Goal: Task Accomplishment & Management: Manage account settings

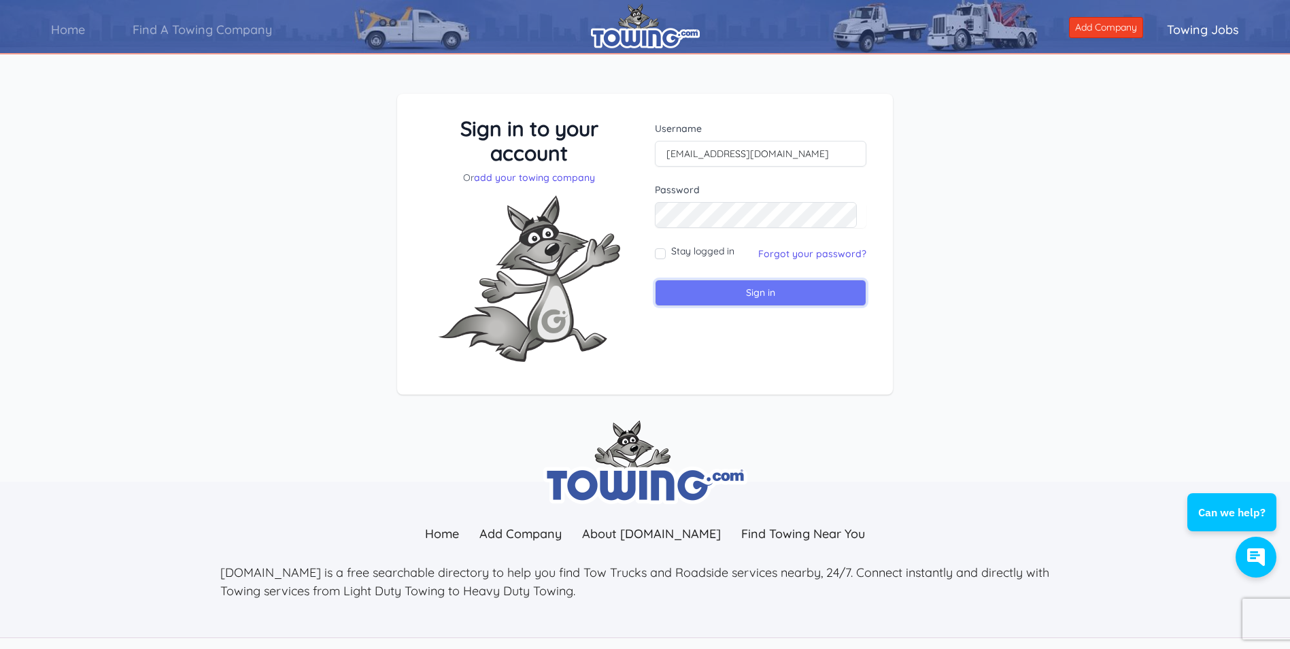
click at [775, 290] on input "Sign in" at bounding box center [761, 293] width 212 height 27
click at [709, 151] on input "text" at bounding box center [761, 154] width 212 height 26
type input "[EMAIL_ADDRESS][DOMAIN_NAME]"
click at [741, 294] on input "Sign in" at bounding box center [761, 293] width 212 height 27
click at [695, 151] on input "text" at bounding box center [761, 154] width 212 height 26
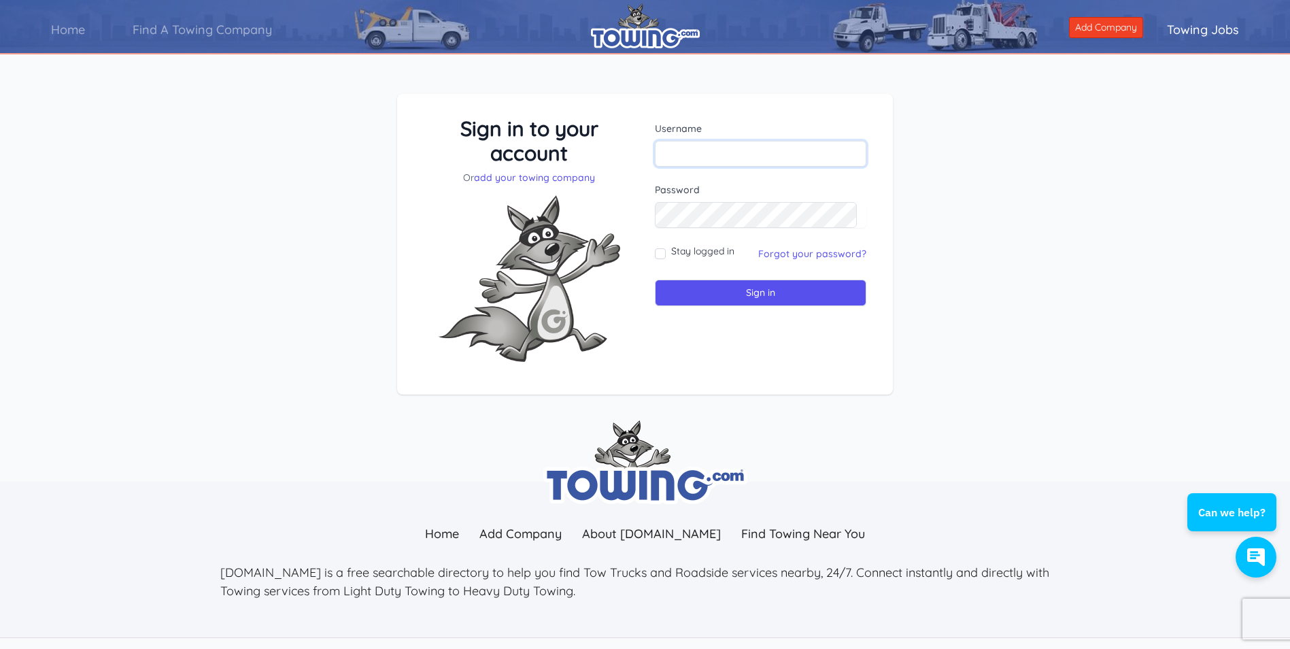
type input "[EMAIL_ADDRESS][DOMAIN_NAME]"
click at [814, 249] on link "Forgot your password?" at bounding box center [812, 254] width 108 height 12
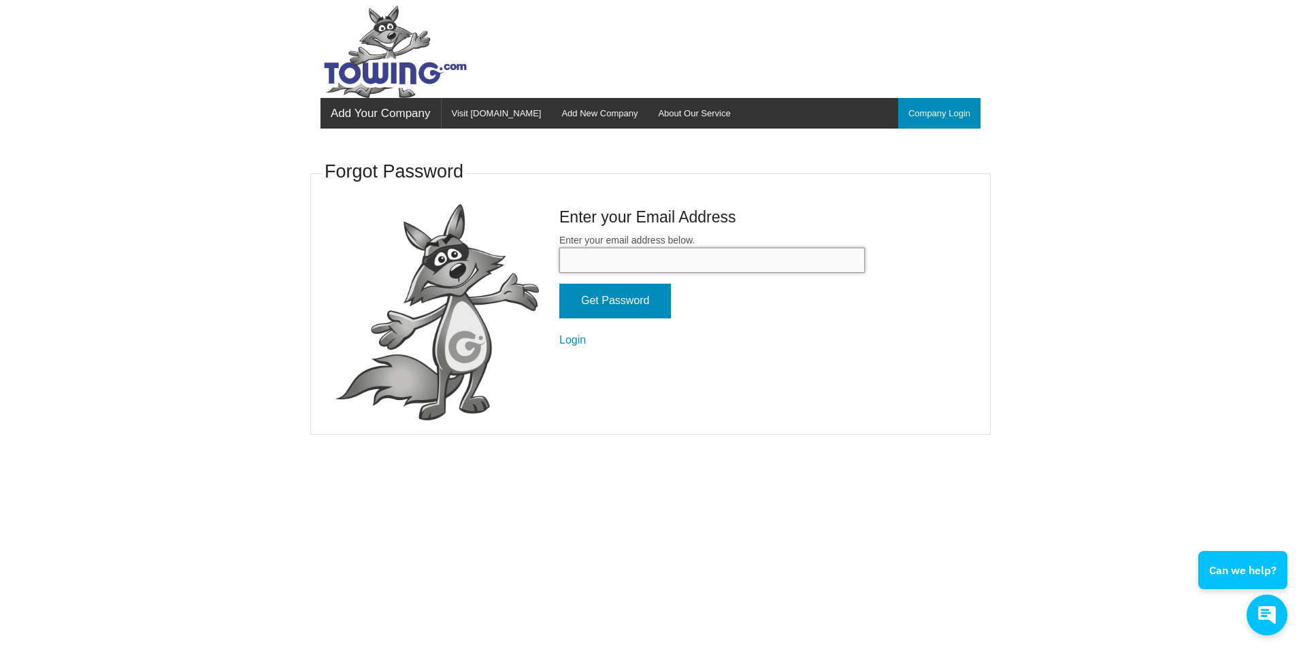
click at [586, 259] on input "Enter your email address below." at bounding box center [711, 260] width 305 height 25
type input "[EMAIL_ADDRESS][DOMAIN_NAME]"
click at [625, 297] on input "Get Password" at bounding box center [615, 301] width 112 height 35
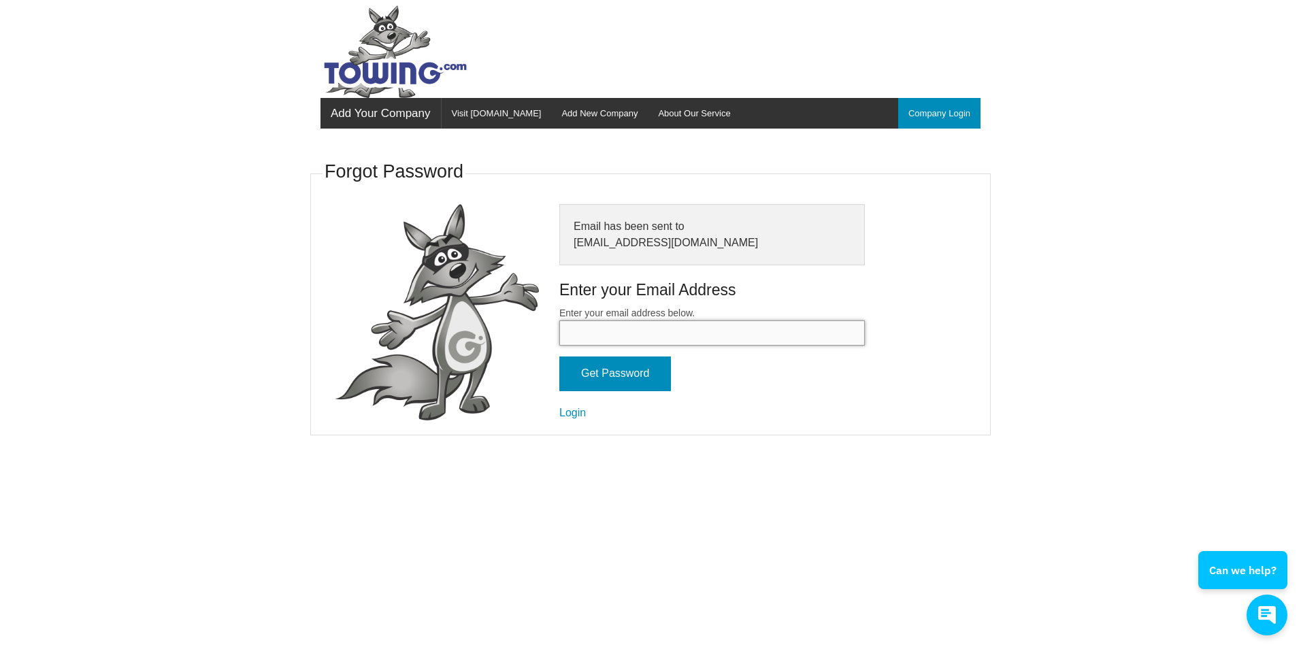
click at [605, 329] on input "Enter your email address below." at bounding box center [711, 332] width 305 height 25
type input "[EMAIL_ADDRESS][DOMAIN_NAME]"
click at [607, 375] on input "Get Password" at bounding box center [615, 373] width 112 height 35
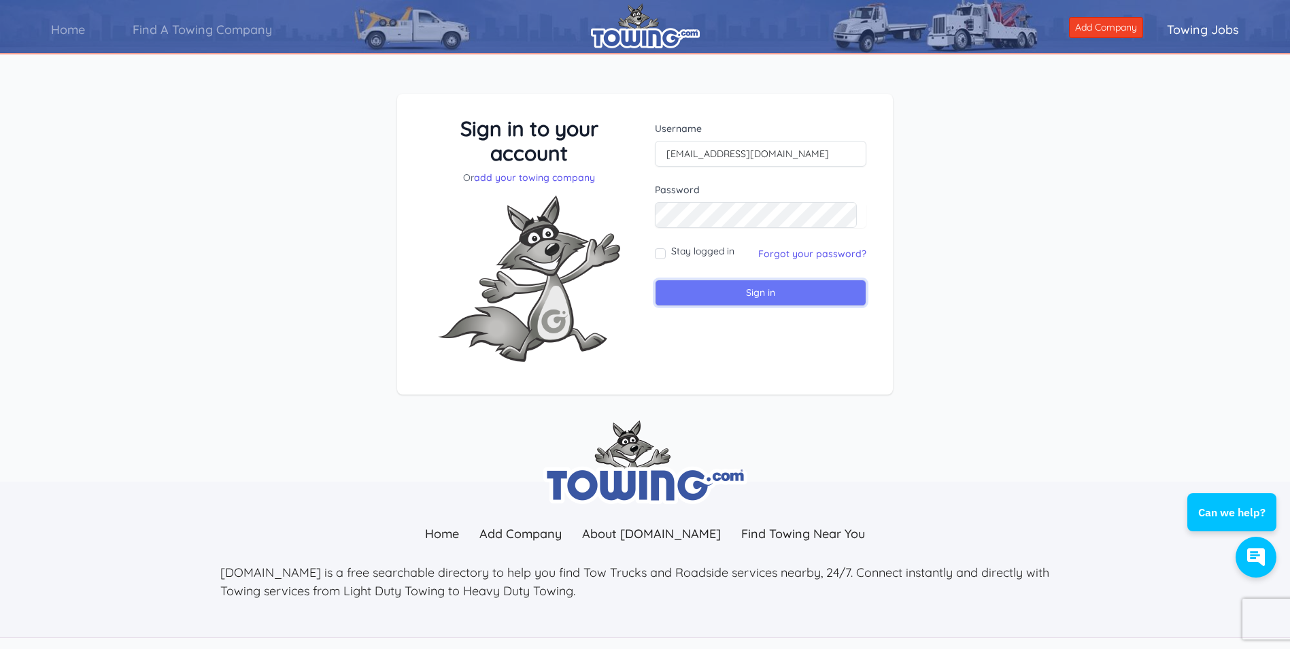
click at [746, 296] on input "Sign in" at bounding box center [761, 293] width 212 height 27
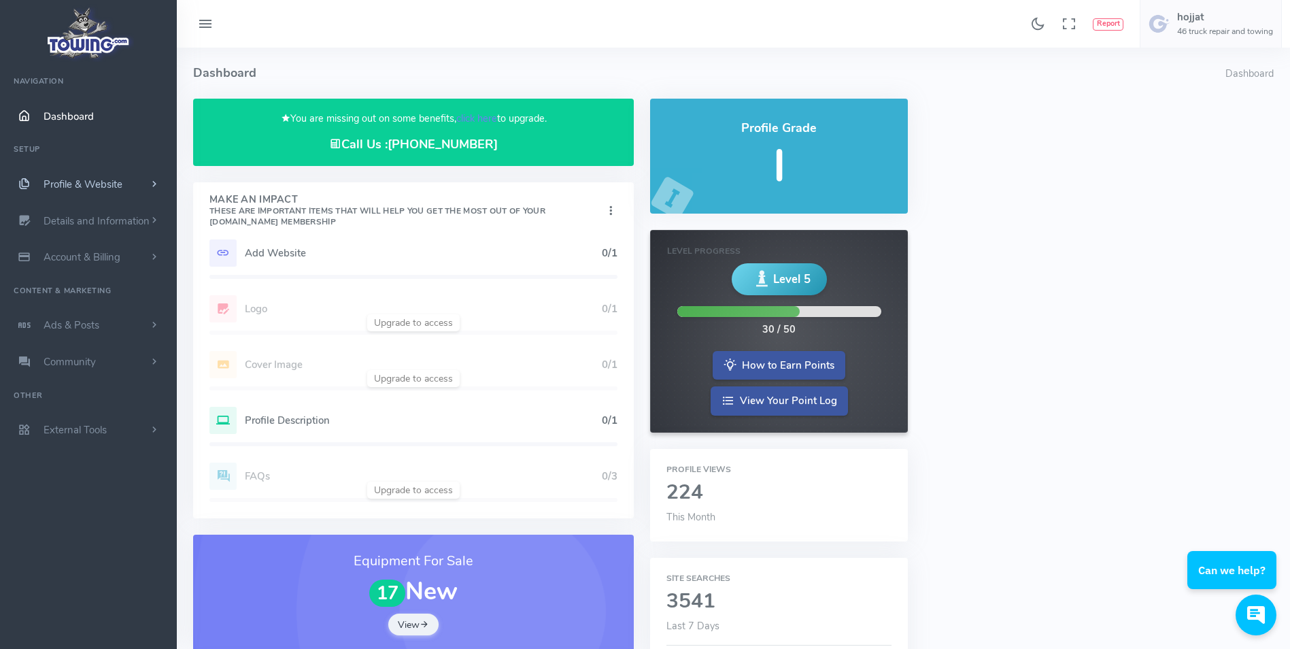
click at [83, 186] on span "Profile & Website" at bounding box center [83, 185] width 79 height 14
click at [52, 186] on span "Profile & Website" at bounding box center [83, 185] width 79 height 14
click at [27, 148] on ul "Navigation Dashboard Setup Profile & Website Homepage Content Service List - Wh…" at bounding box center [88, 257] width 177 height 382
click at [59, 112] on span "Dashboard" at bounding box center [69, 117] width 50 height 14
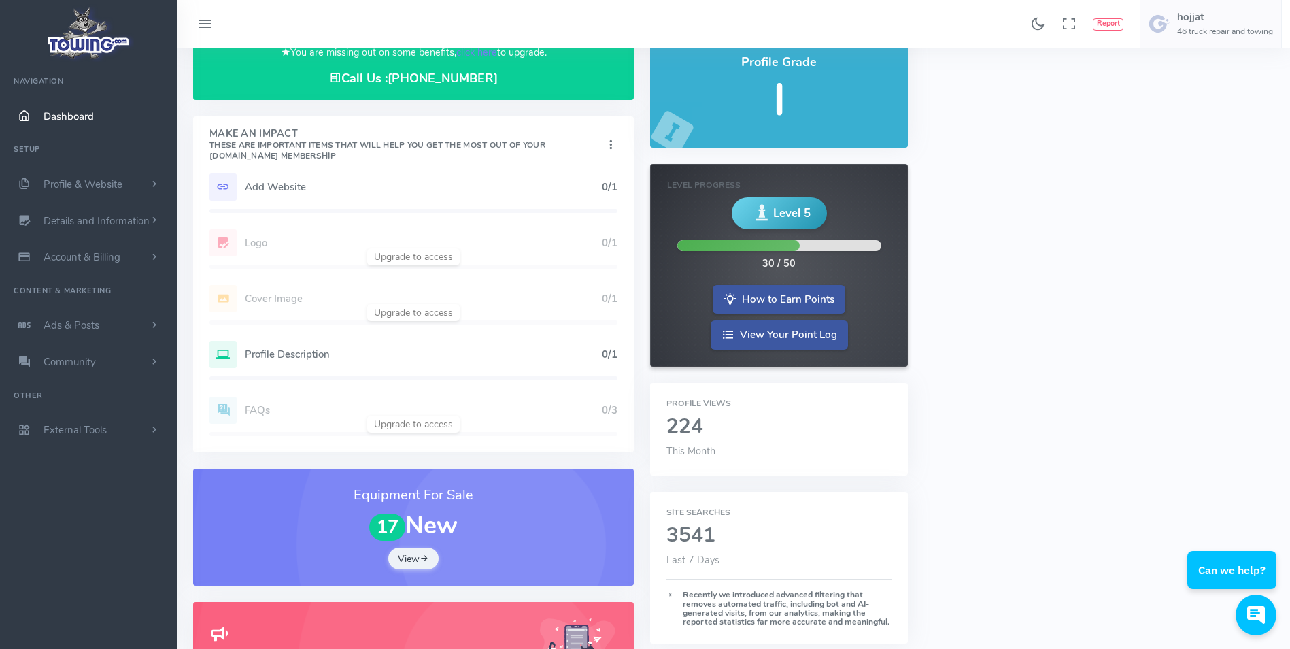
scroll to position [68, 0]
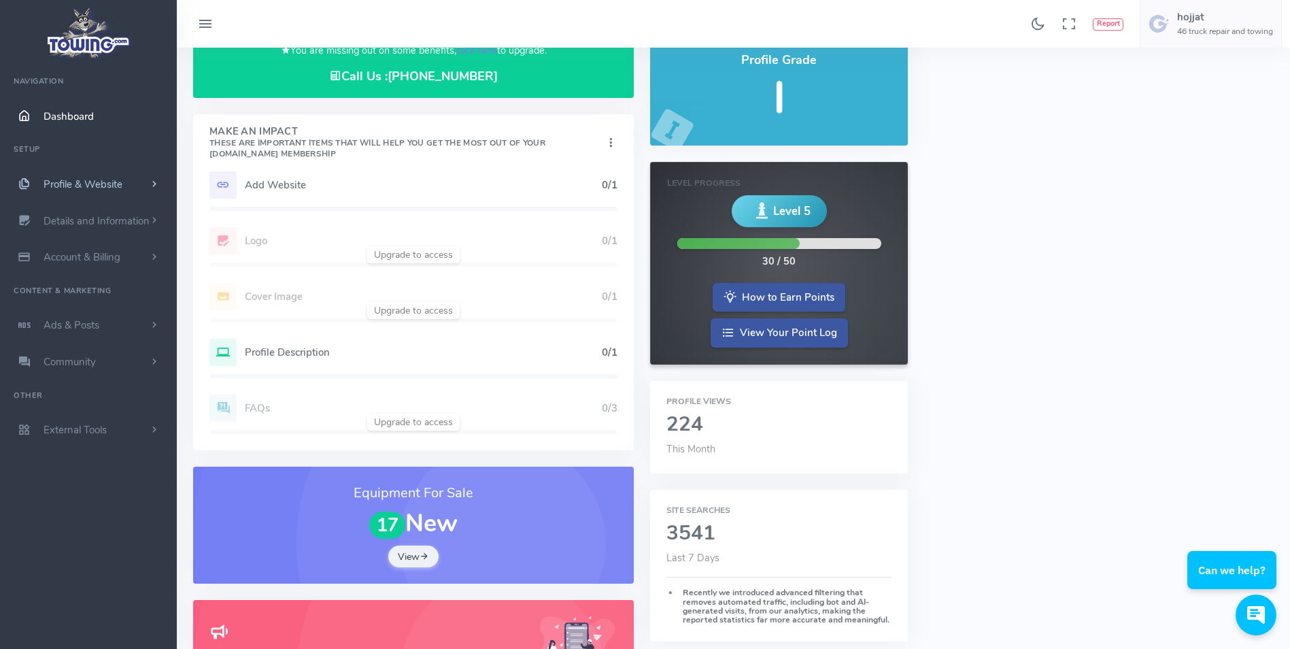
click at [150, 182] on span "scrollable content" at bounding box center [154, 185] width 12 height 14
click at [67, 468] on span "Account & Billing" at bounding box center [82, 464] width 77 height 14
click at [90, 364] on link "User Settings Change Password" at bounding box center [105, 373] width 143 height 42
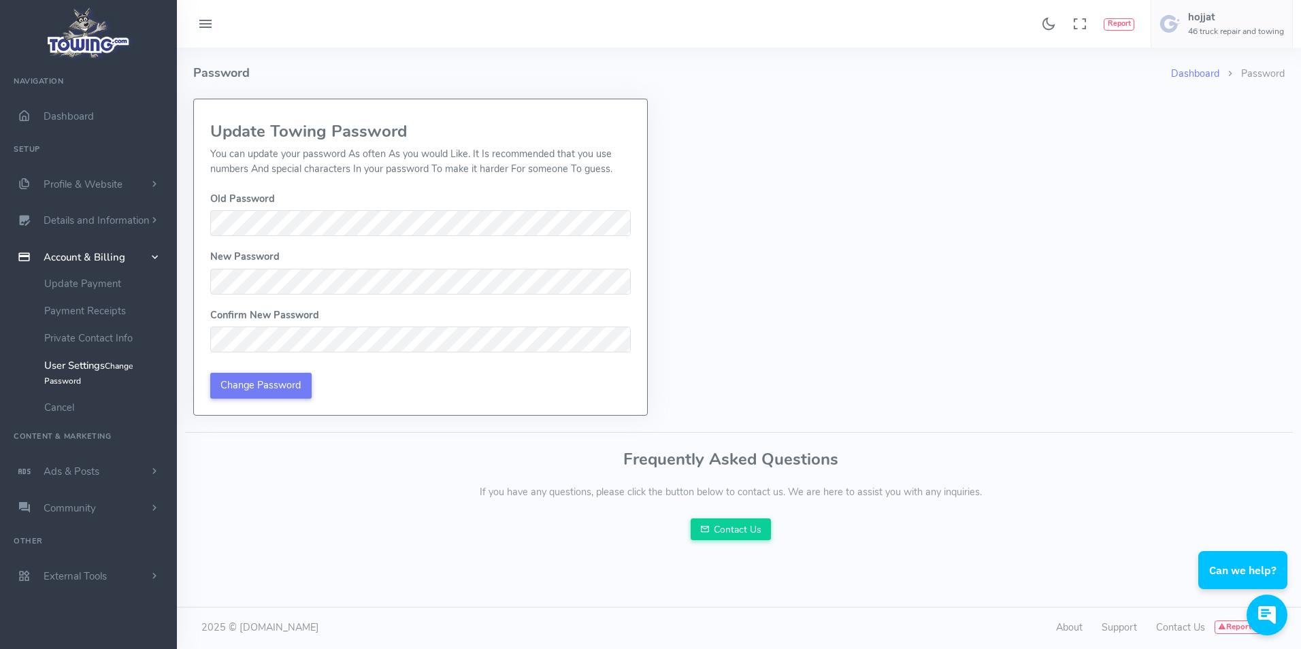
click at [54, 382] on small "Change Password" at bounding box center [88, 374] width 88 height 26
click at [246, 384] on input "Change Password" at bounding box center [260, 386] width 101 height 26
